Goal: Information Seeking & Learning: Learn about a topic

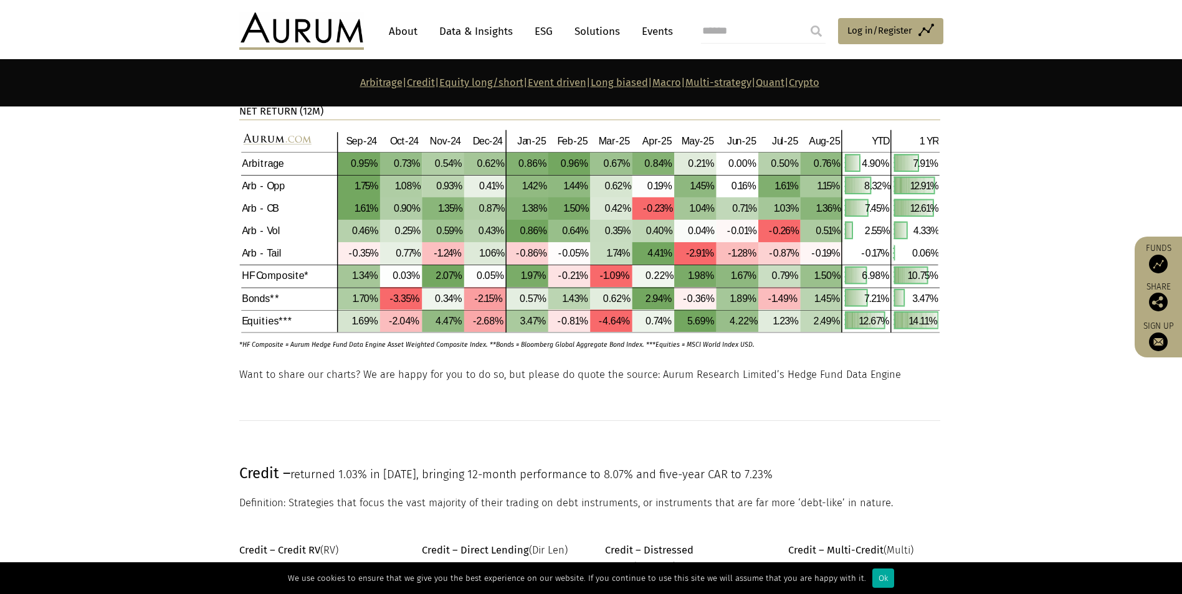
scroll to position [436, 0]
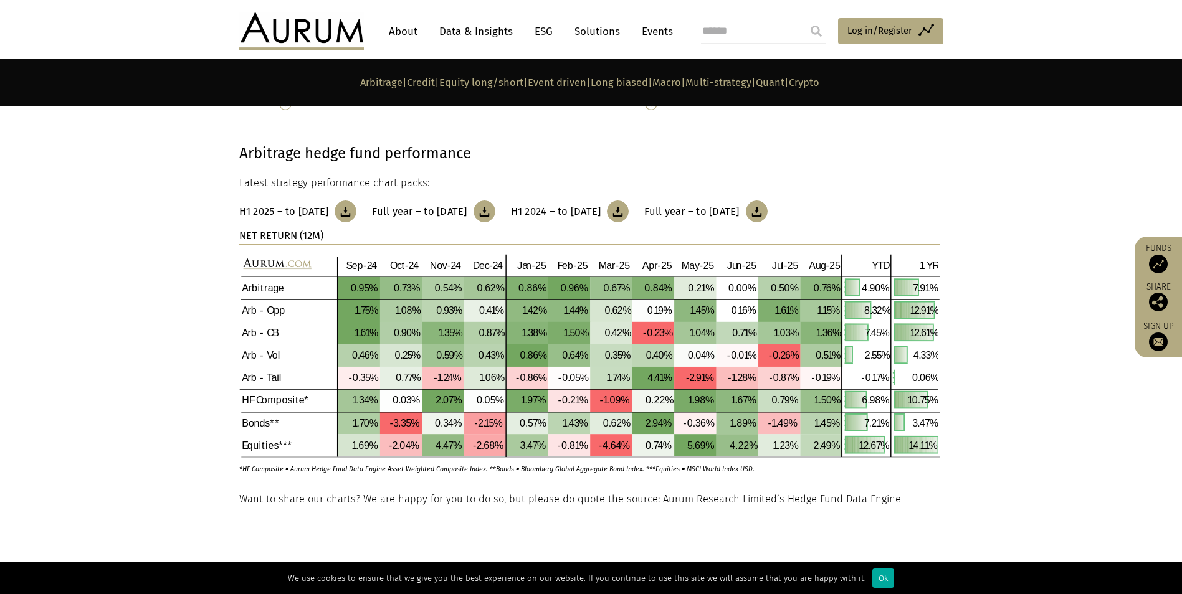
click at [1033, 204] on section "Arbitrage hedge fund performance Latest strategy performance chart packs: H1 20…" at bounding box center [591, 300] width 1182 height 381
click at [230, 296] on div "Arbitrage hedge fund performance Latest strategy performance chart packs: H1 20…" at bounding box center [591, 315] width 729 height 349
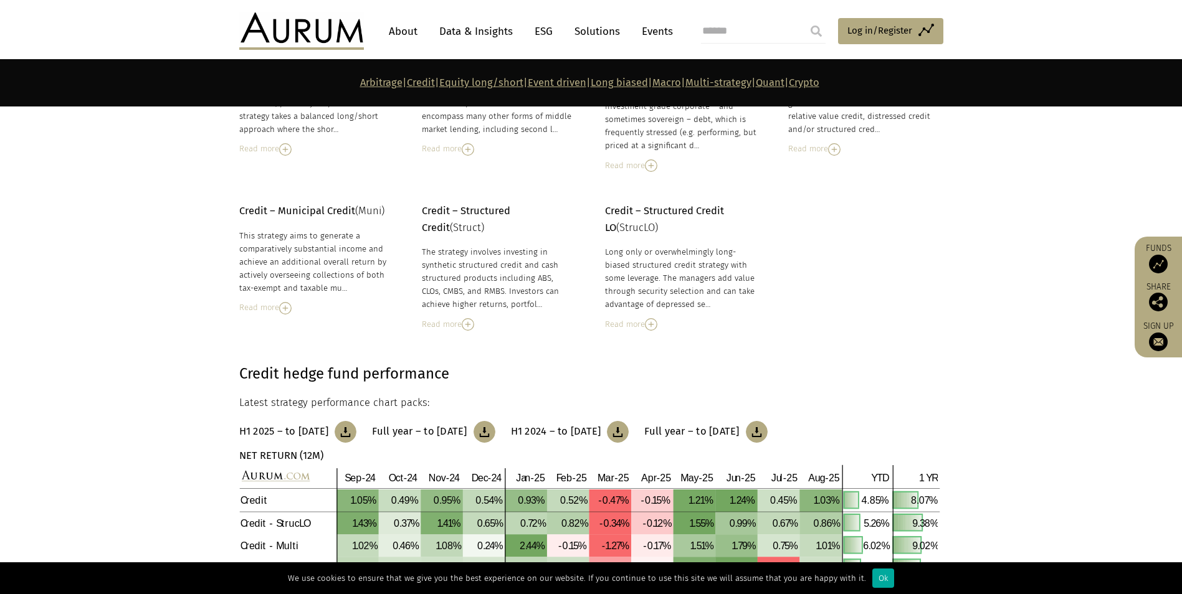
scroll to position [1246, 0]
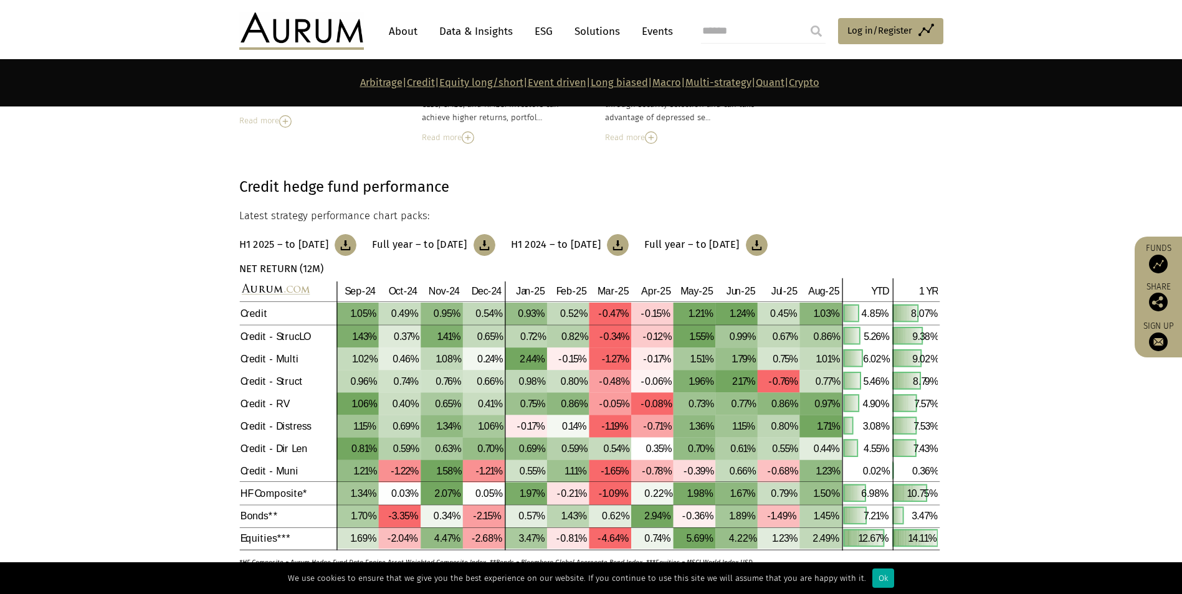
click at [947, 286] on div "Credit hedge fund performance Latest strategy performance chart packs: H1 2025 …" at bounding box center [591, 371] width 729 height 393
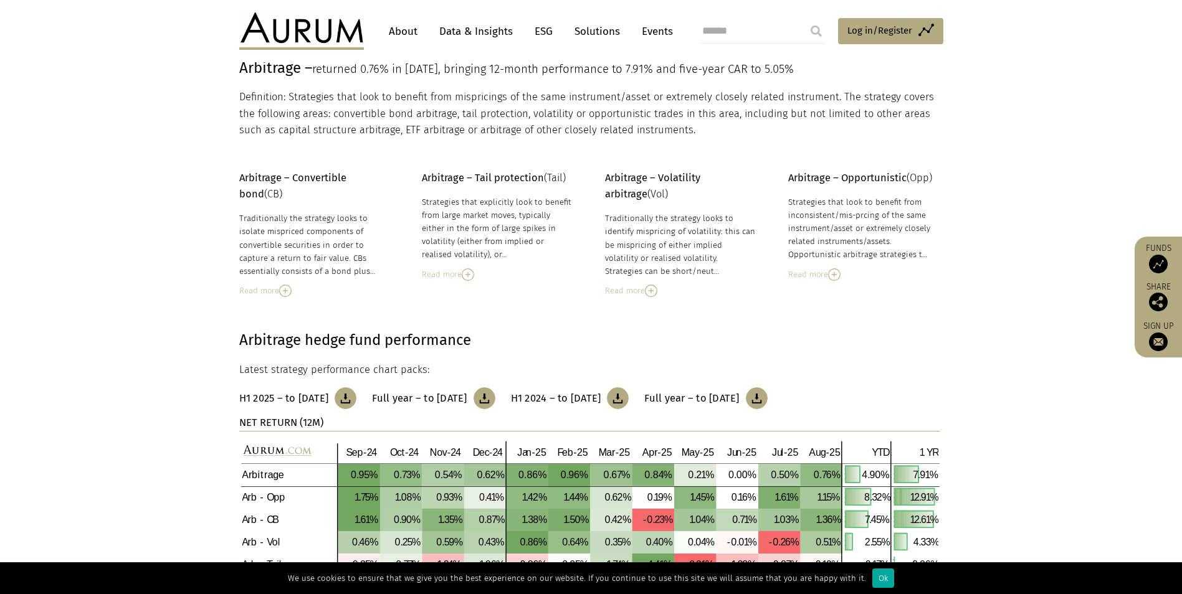
scroll to position [0, 0]
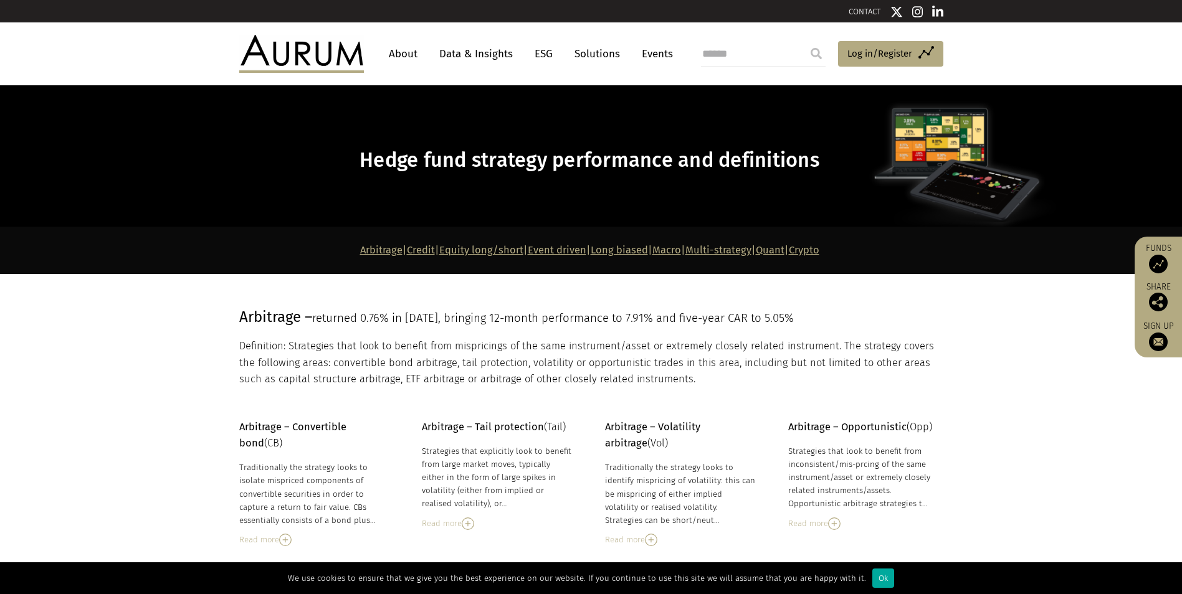
click at [751, 245] on link "Multi-strategy" at bounding box center [718, 250] width 66 height 12
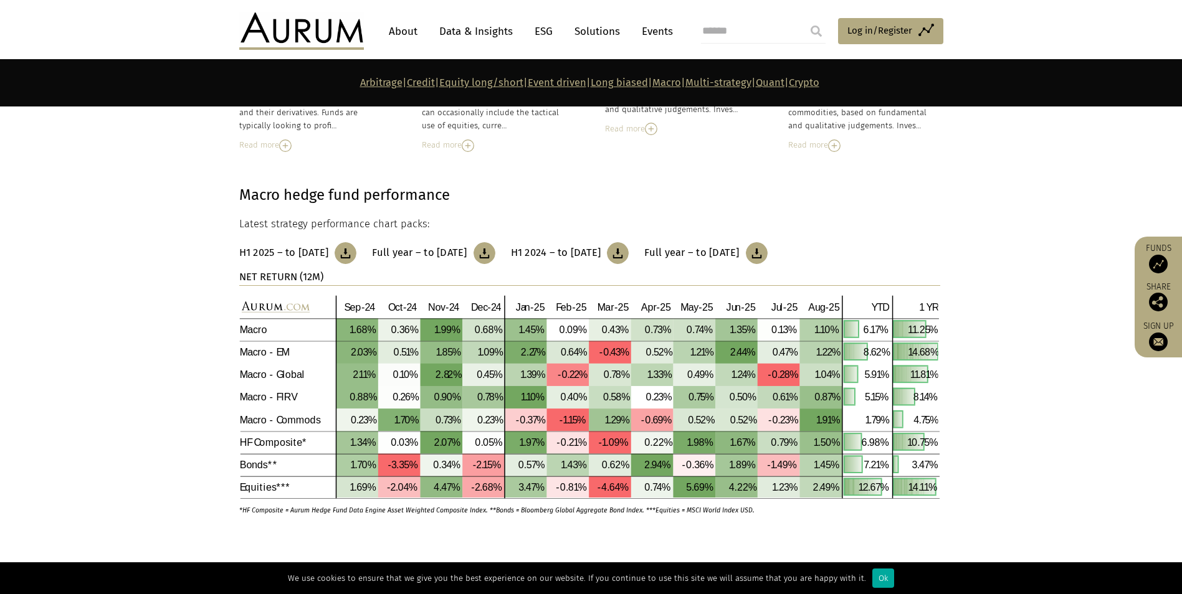
scroll to position [4277, 0]
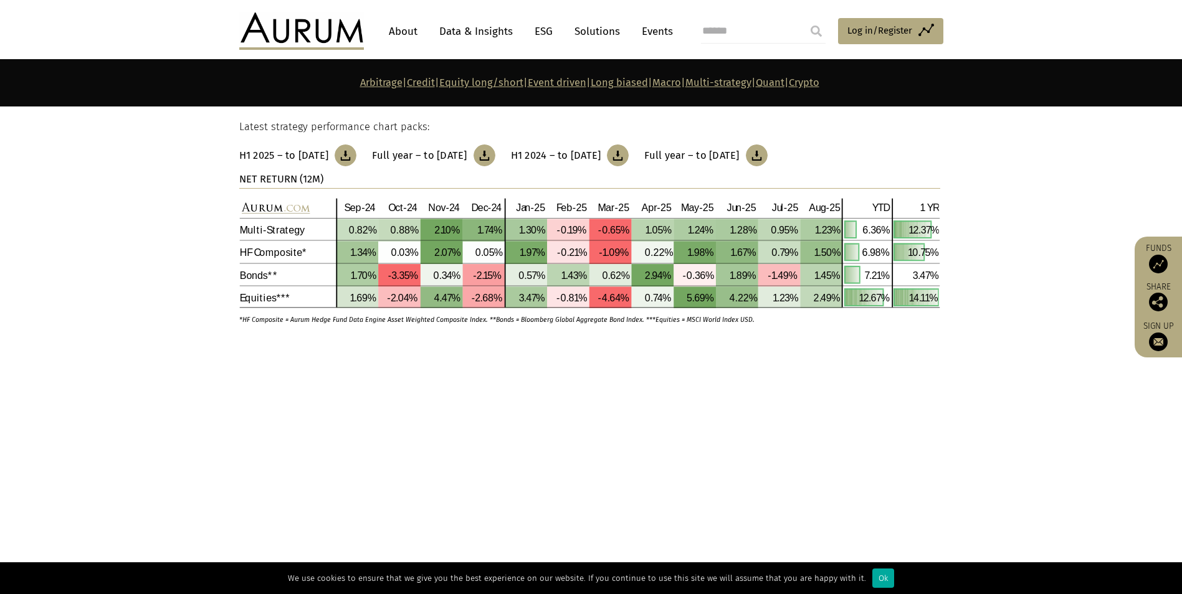
click at [737, 82] on link "Multi-strategy" at bounding box center [718, 83] width 66 height 12
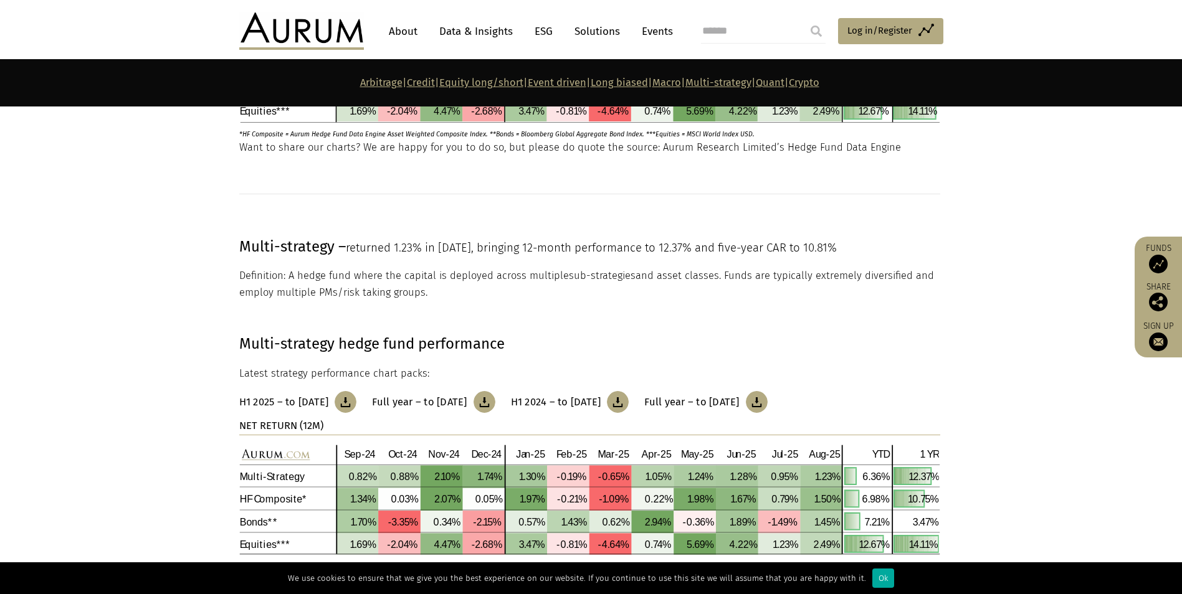
scroll to position [4840, 0]
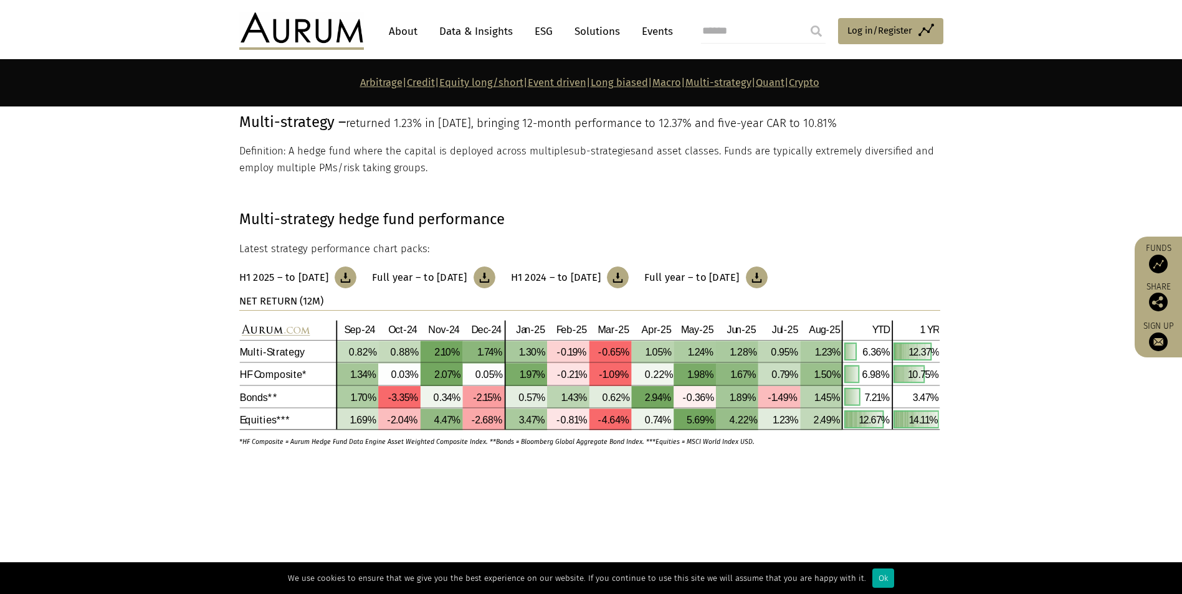
click at [739, 272] on h3 "Full year – to [DATE]" at bounding box center [691, 278] width 95 height 12
click at [845, 258] on div "Multi-strategy hedge fund performance Latest strategy performance chart packs: …" at bounding box center [589, 326] width 701 height 239
